Goal: Navigation & Orientation: Find specific page/section

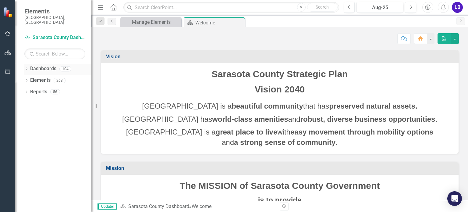
click at [26, 68] on icon "Dropdown" at bounding box center [26, 69] width 4 height 3
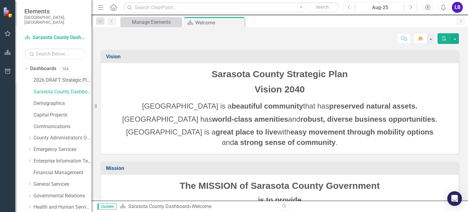
click at [66, 77] on link "2026 DRAFT Strategic Plan" at bounding box center [63, 80] width 58 height 7
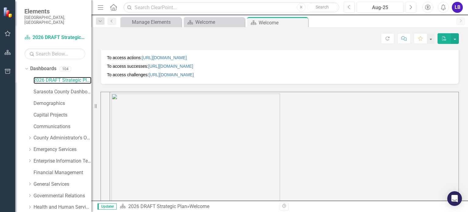
scroll to position [213, 0]
click at [193, 66] on link "[URL][DOMAIN_NAME]" at bounding box center [170, 65] width 45 height 5
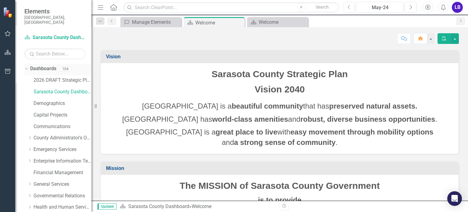
click at [26, 66] on icon "Dropdown" at bounding box center [25, 68] width 3 height 4
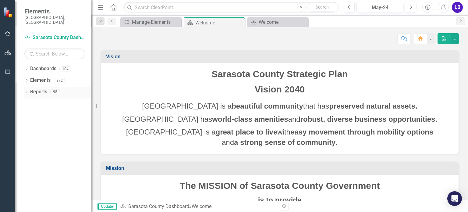
click at [25, 91] on icon "Dropdown" at bounding box center [26, 92] width 4 height 3
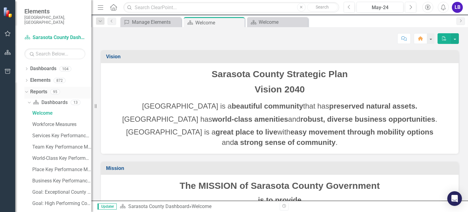
click at [26, 89] on icon "Dropdown" at bounding box center [25, 91] width 3 height 4
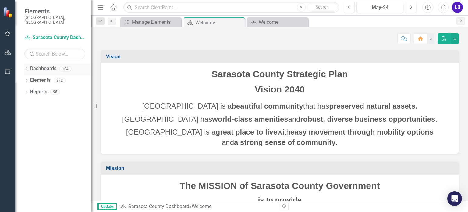
click at [27, 68] on icon "Dropdown" at bounding box center [26, 69] width 4 height 3
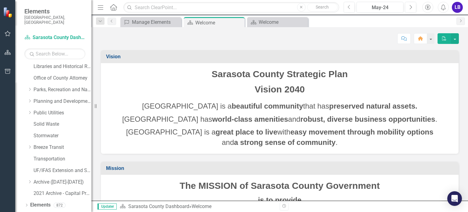
scroll to position [170, 0]
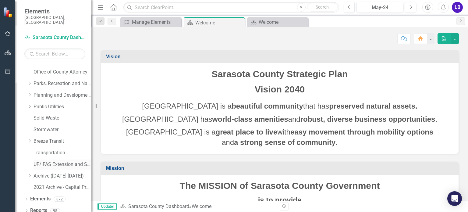
click at [69, 161] on link "UF/IFAS Extension and Sustainability" at bounding box center [63, 164] width 58 height 7
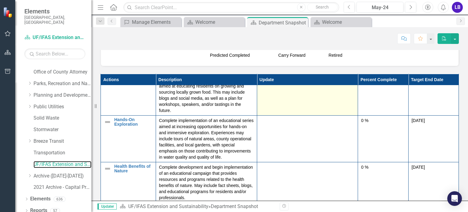
scroll to position [30, 0]
